Goal: Information Seeking & Learning: Learn about a topic

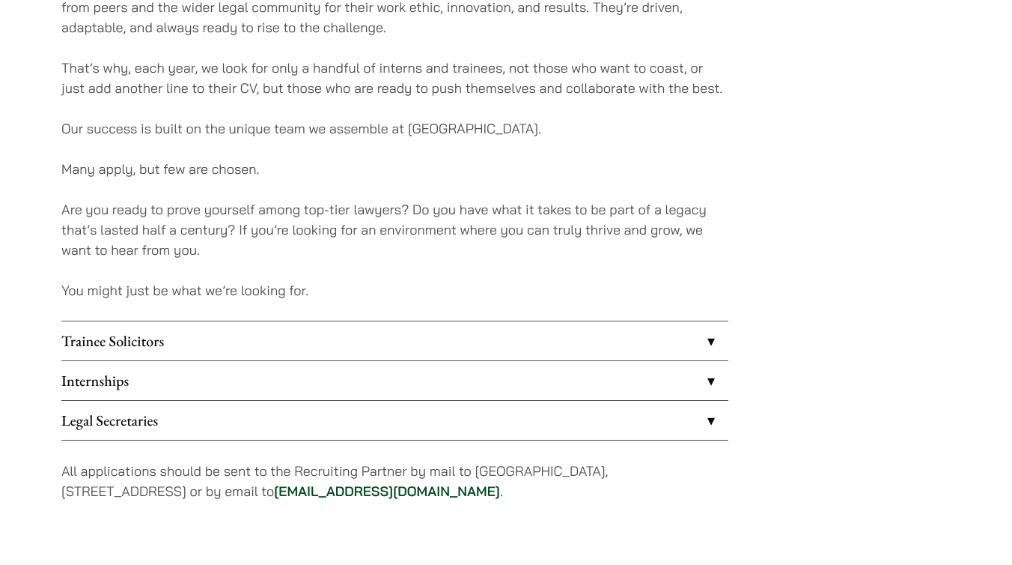
scroll to position [1081, 0]
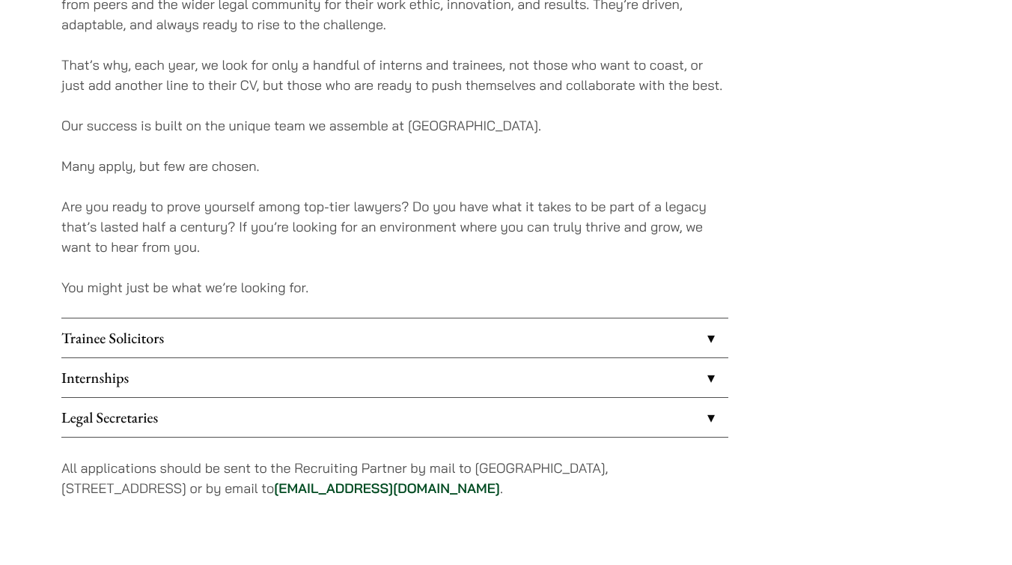
click at [320, 374] on link "Internships" at bounding box center [394, 377] width 667 height 39
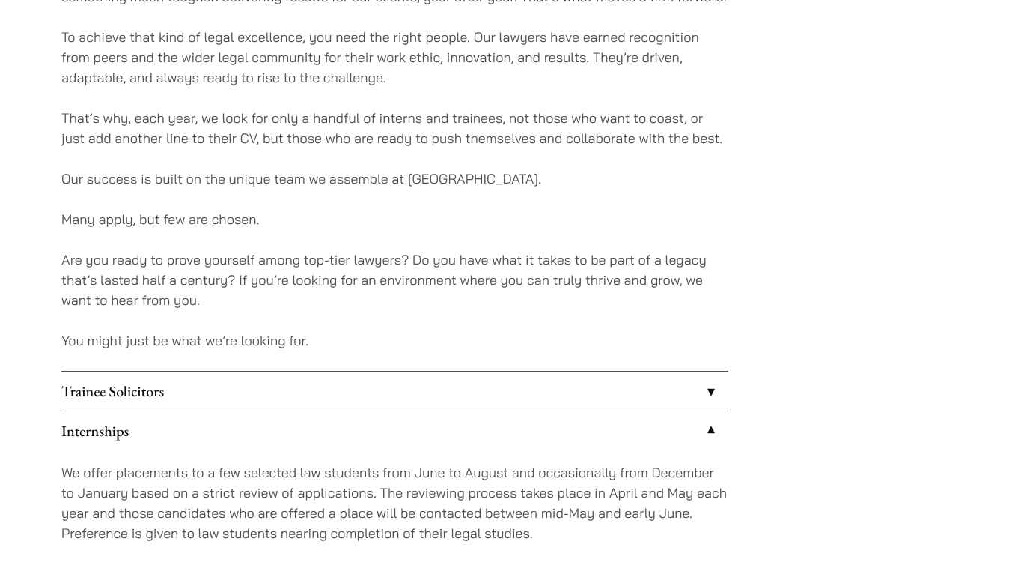
scroll to position [1062, 0]
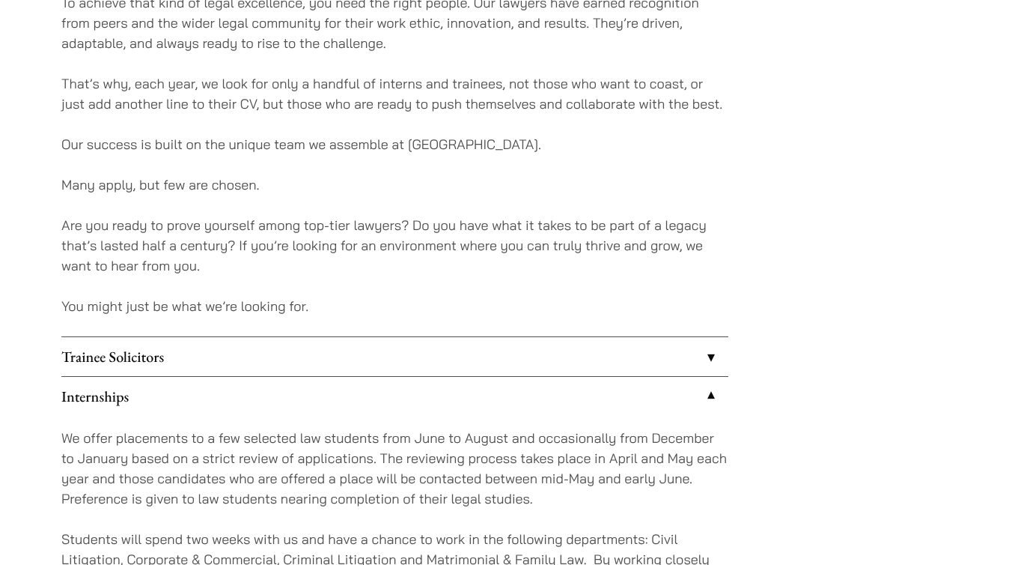
click at [384, 374] on link "Trainee Solicitors" at bounding box center [394, 356] width 667 height 39
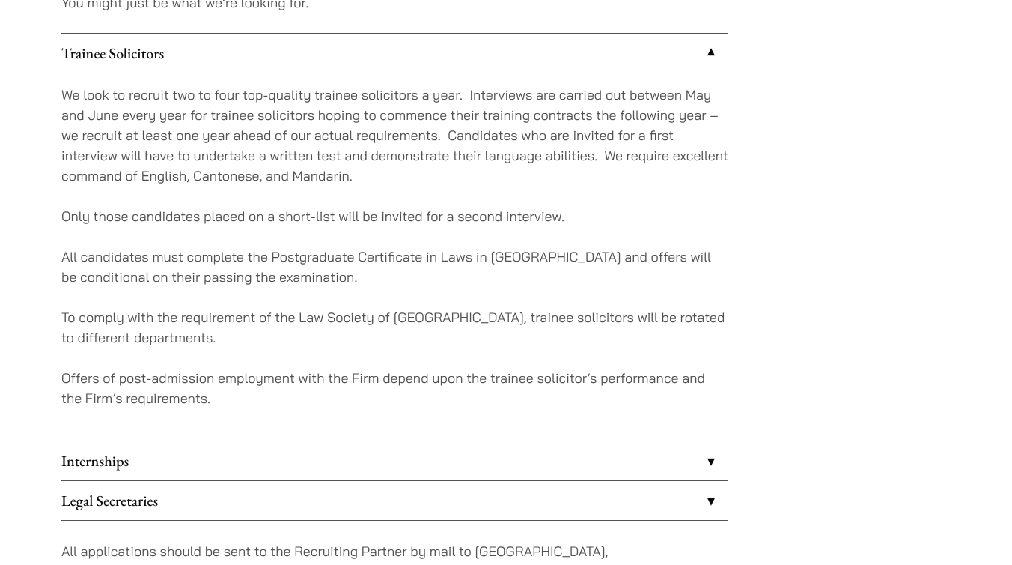
scroll to position [1367, 0]
click at [378, 453] on link "Internships" at bounding box center [394, 458] width 667 height 39
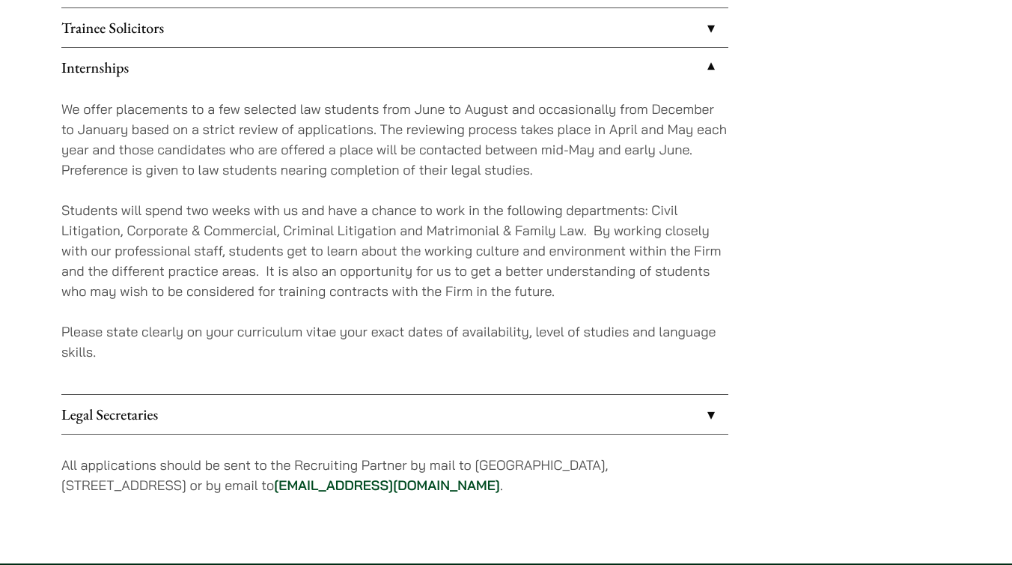
scroll to position [1395, 0]
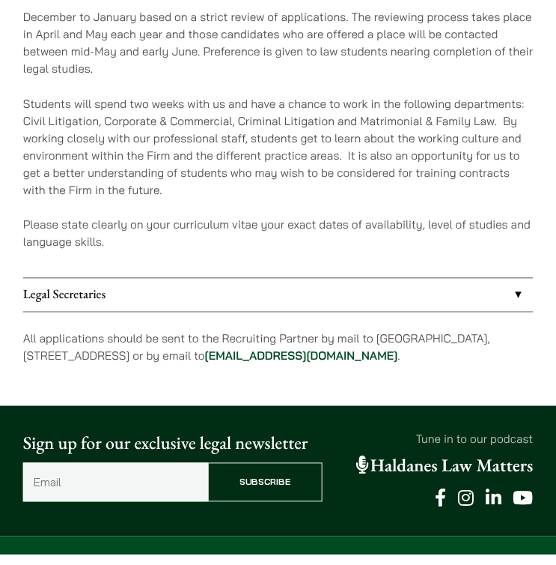
scroll to position [1256, 0]
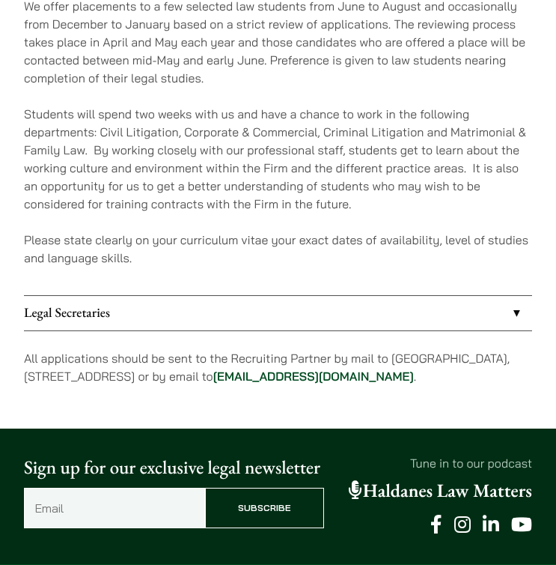
drag, startPoint x: 345, startPoint y: 358, endPoint x: 471, endPoint y: 358, distance: 125.8
click at [472, 358] on p "All applications should be sent to the Recruiting Partner by mail to 7th Floor,…" at bounding box center [278, 367] width 508 height 36
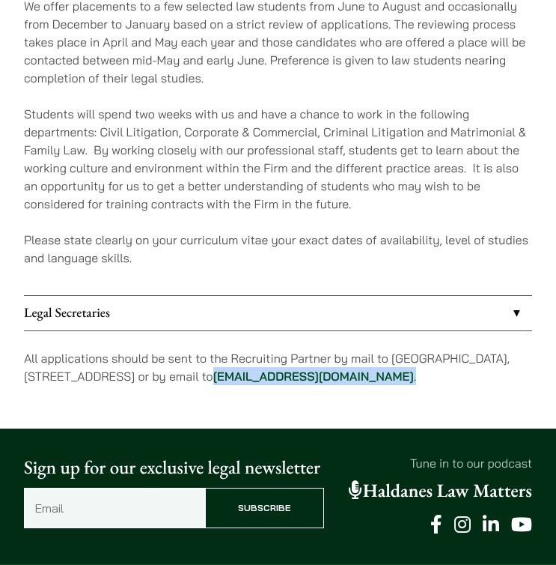
drag, startPoint x: 475, startPoint y: 357, endPoint x: 349, endPoint y: 361, distance: 126.6
click at [349, 361] on p "All applications should be sent to the Recruiting Partner by mail to 7th Floor,…" at bounding box center [278, 367] width 508 height 36
copy p "career@haldanes.com ."
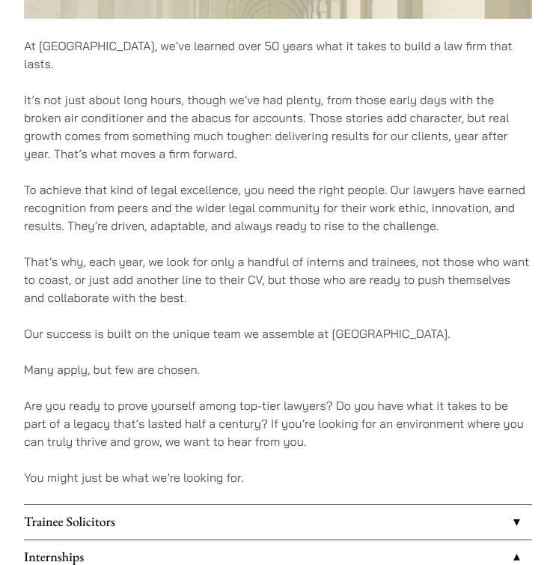
scroll to position [831, 0]
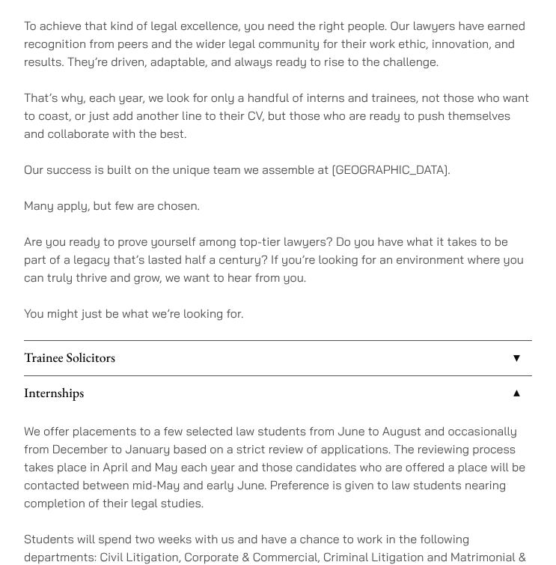
click at [389, 341] on link "Trainee Solicitors" at bounding box center [278, 358] width 508 height 34
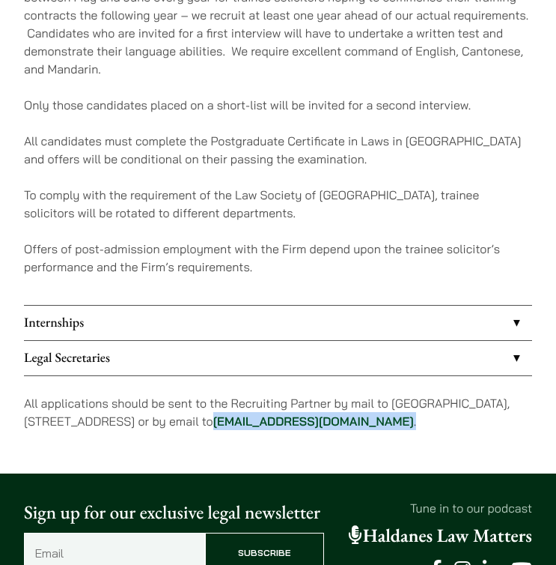
scroll to position [1252, 0]
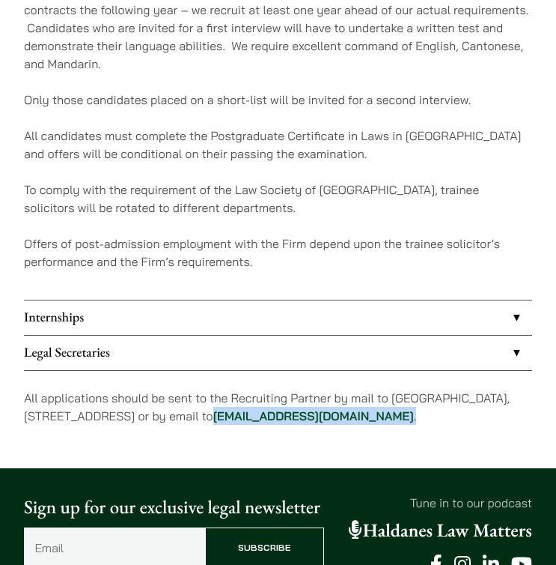
click at [328, 346] on link "Legal Secretaries" at bounding box center [278, 352] width 508 height 34
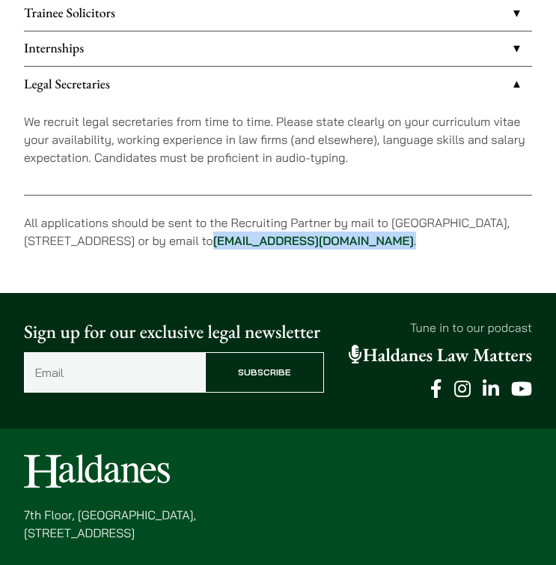
scroll to position [1175, 0]
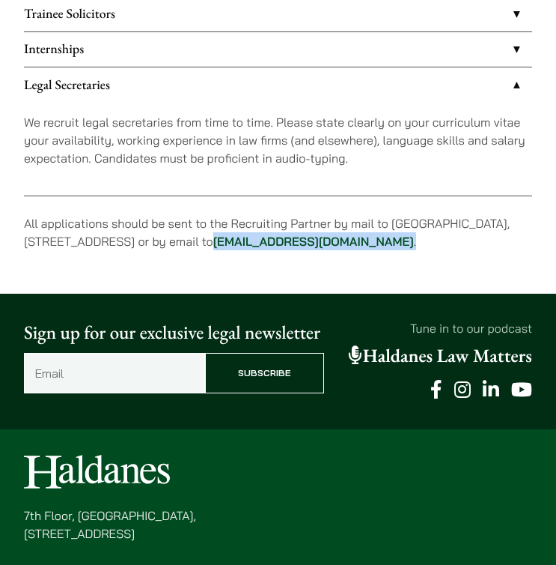
click at [400, 32] on link "Internships" at bounding box center [278, 49] width 508 height 34
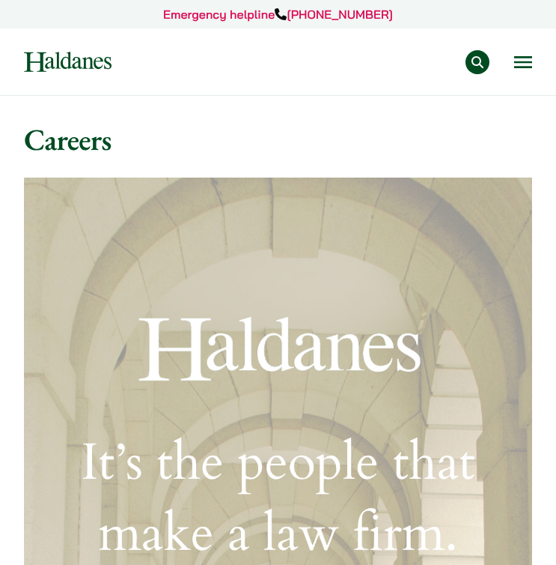
click at [71, 64] on img at bounding box center [68, 62] width 88 height 20
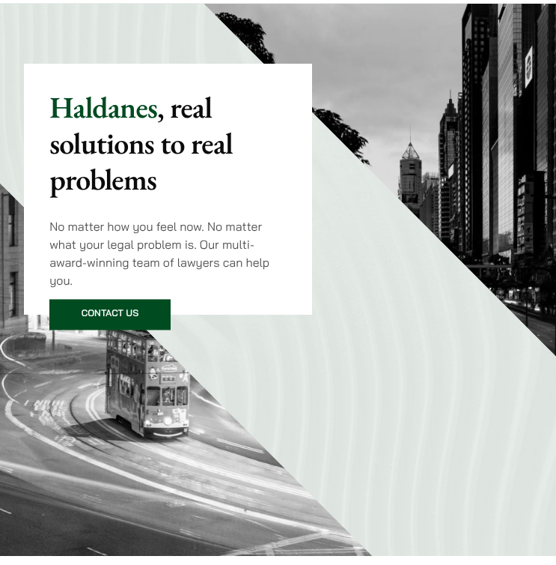
scroll to position [123, 0]
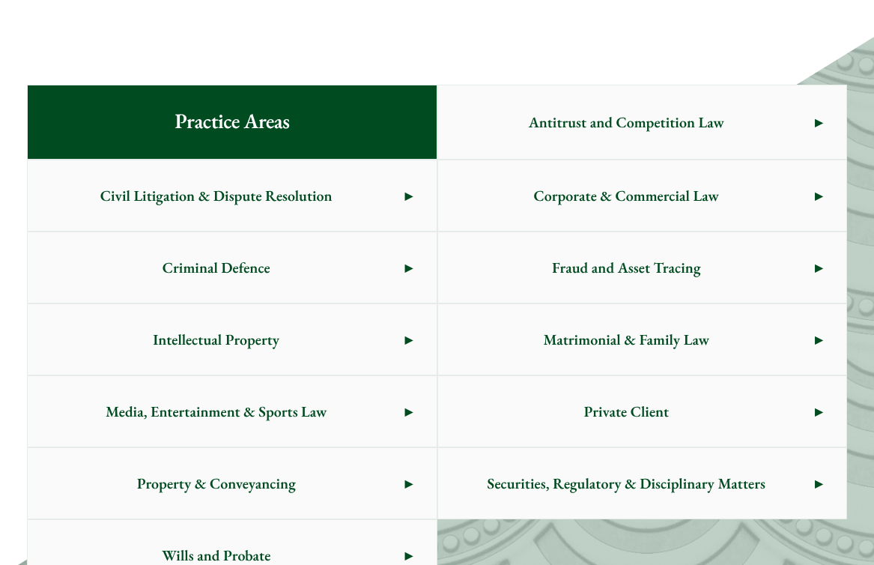
scroll to position [835, 0]
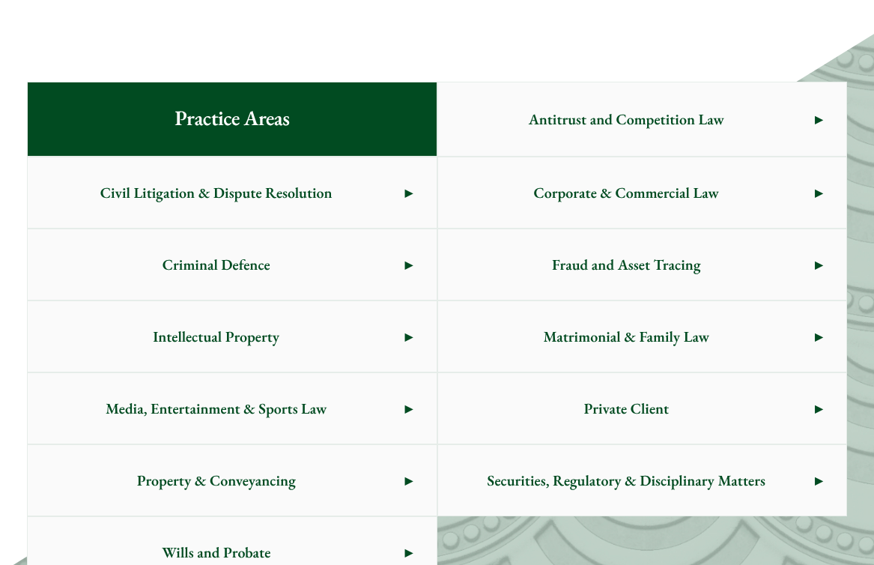
click at [304, 275] on span "Criminal Defence" at bounding box center [216, 264] width 377 height 70
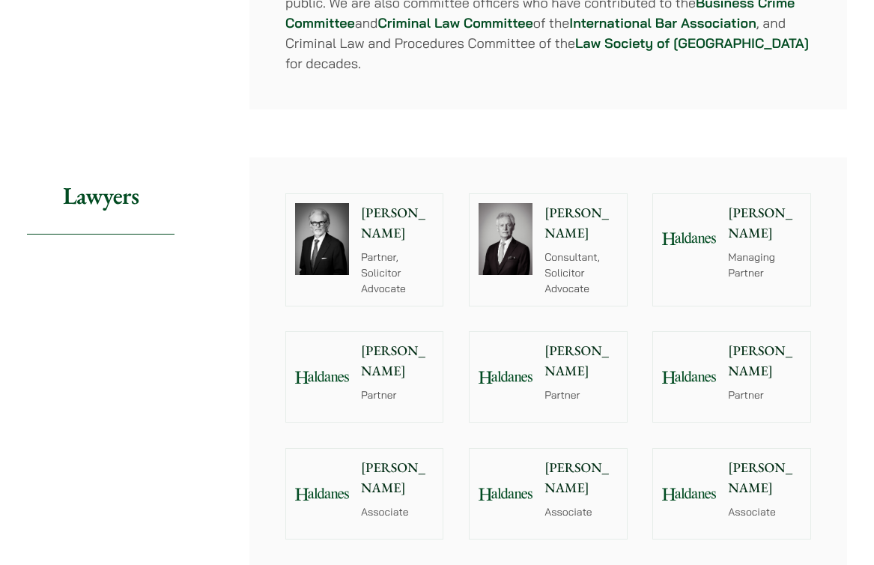
scroll to position [1665, 0]
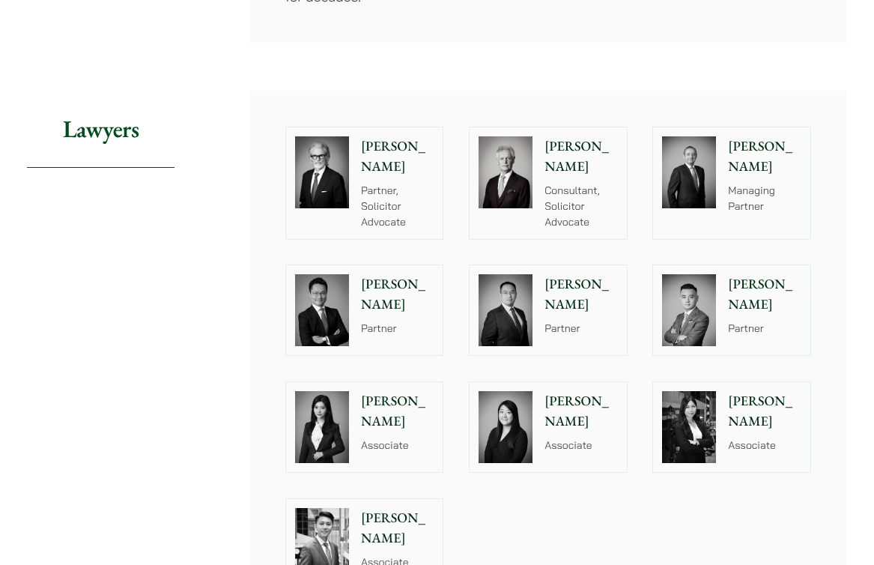
click at [502, 391] on img at bounding box center [505, 427] width 54 height 72
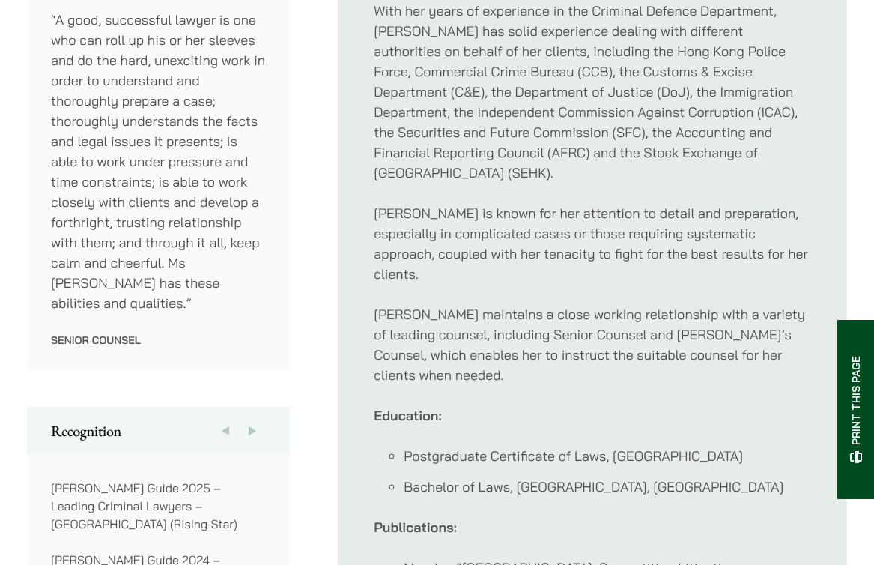
scroll to position [1081, 0]
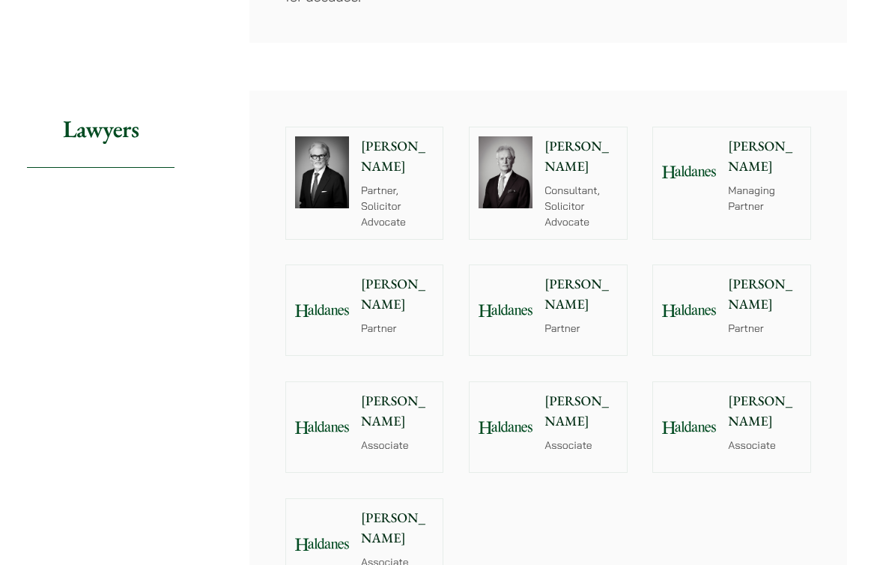
scroll to position [1679, 0]
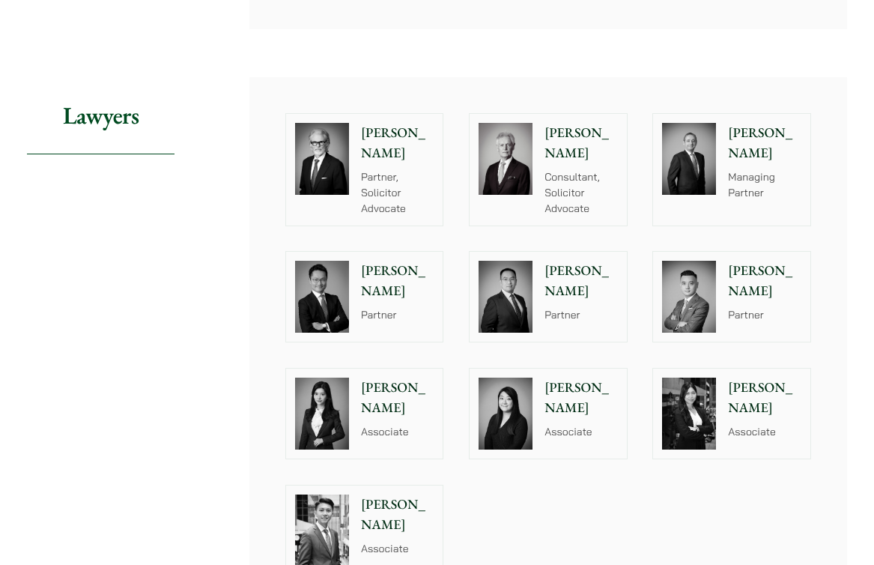
click at [762, 377] on p "[PERSON_NAME]" at bounding box center [764, 397] width 73 height 40
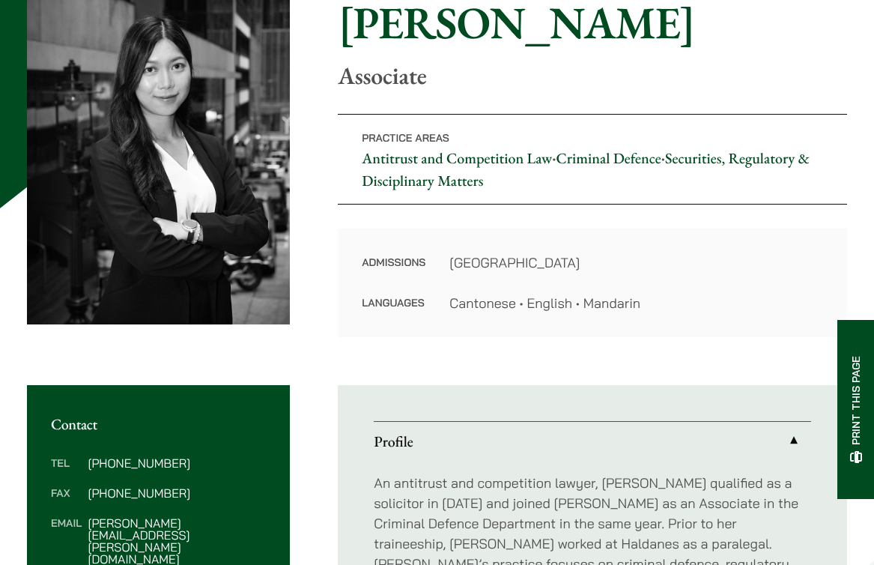
scroll to position [153, 0]
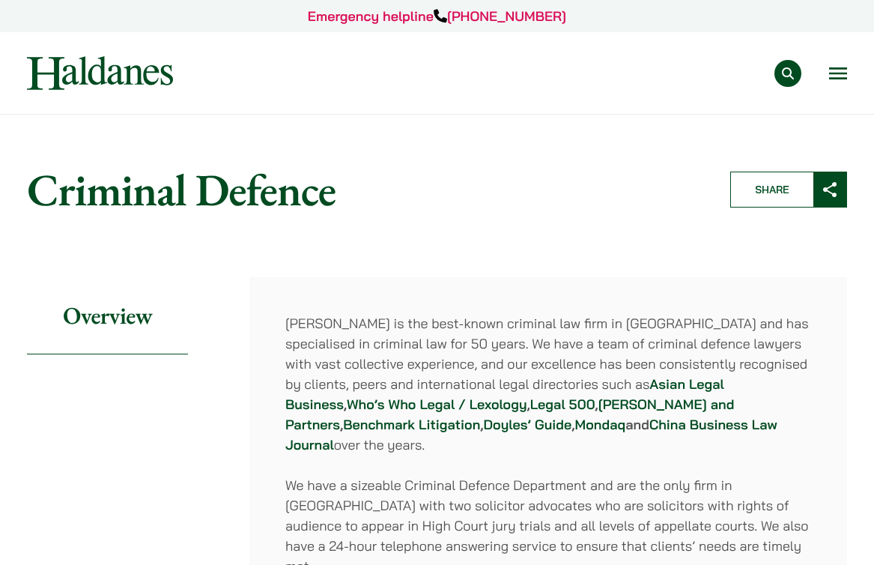
scroll to position [1679, 0]
